Goal: Information Seeking & Learning: Find specific fact

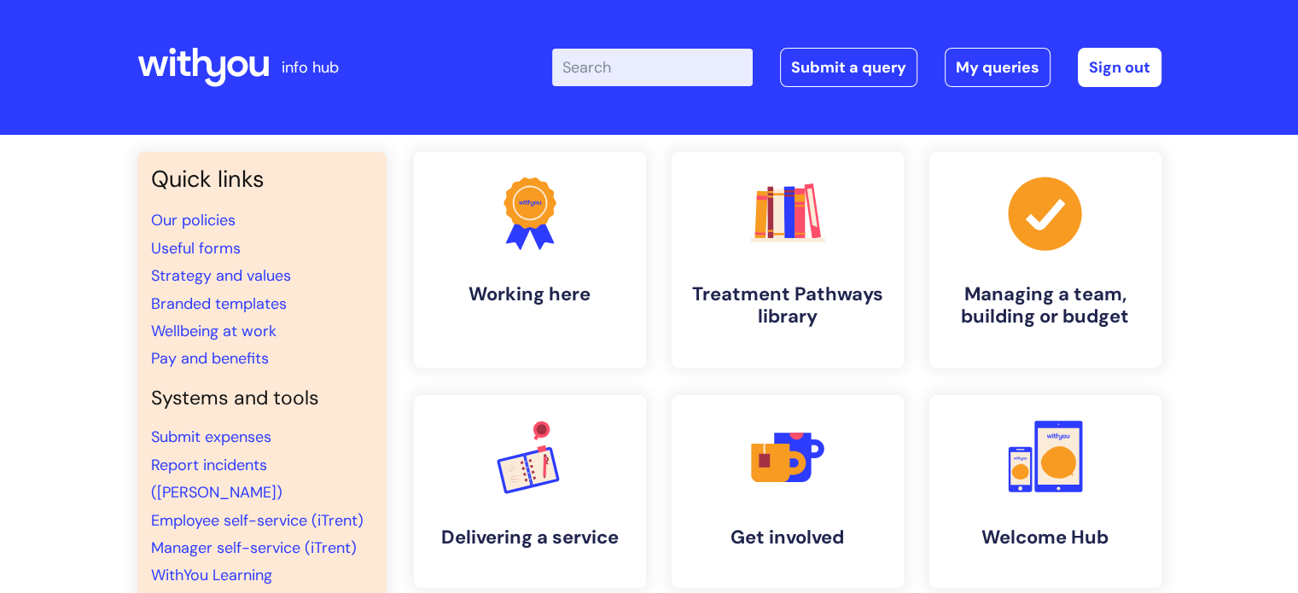
click at [624, 57] on input "Enter your search term here..." at bounding box center [652, 68] width 201 height 38
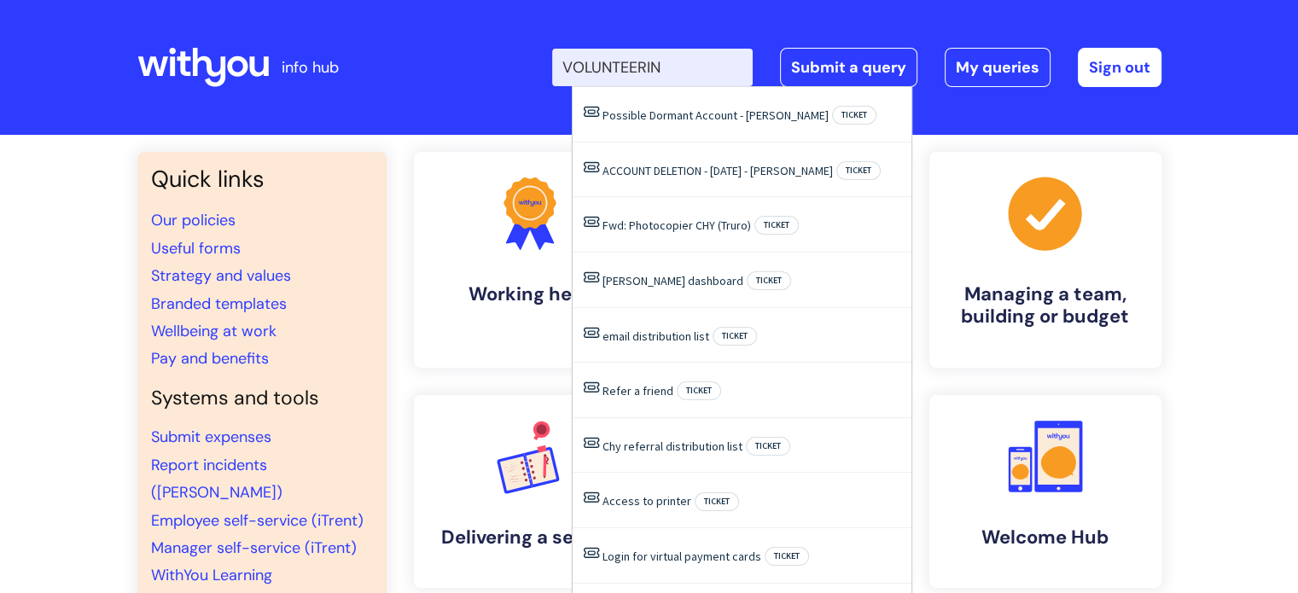
type input "VOLUNTEERING"
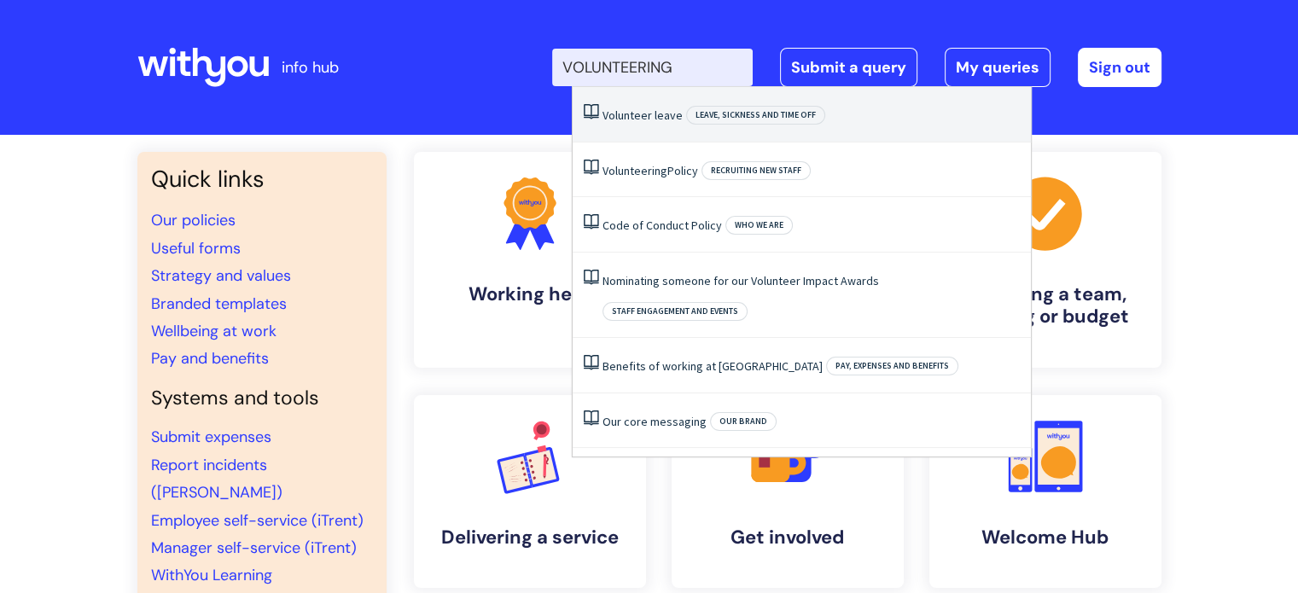
click at [626, 102] on li "Volunteer leave Leave, sickness and time off" at bounding box center [802, 114] width 458 height 55
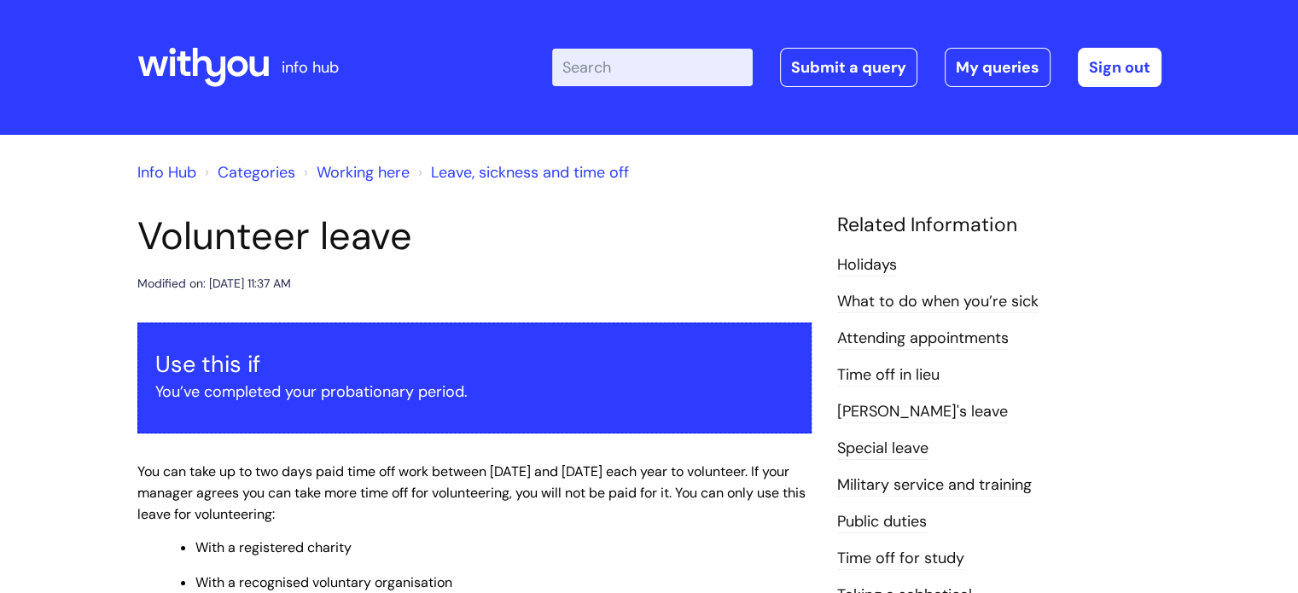
click at [592, 57] on input "Enter your search term here..." at bounding box center [652, 68] width 201 height 38
